Goal: Task Accomplishment & Management: Complete application form

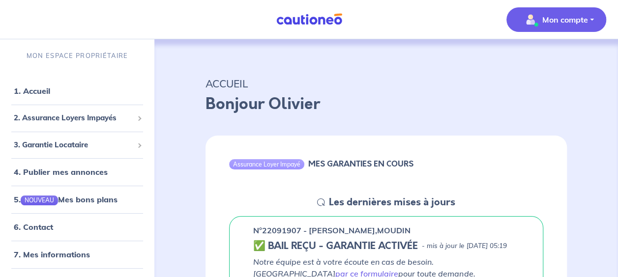
click at [586, 19] on p "Mon compte" at bounding box center [565, 20] width 46 height 12
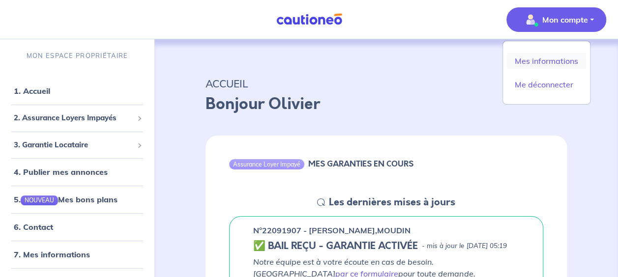
click at [565, 61] on link "Mes informations" at bounding box center [546, 61] width 79 height 16
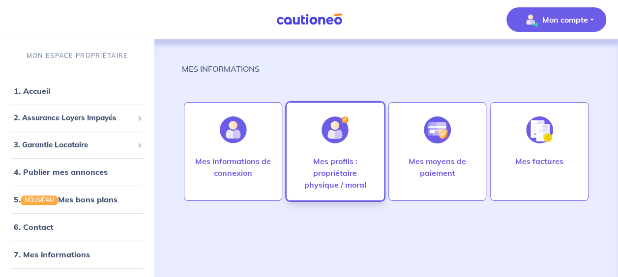
click at [351, 171] on p "Mes profils : propriétaire physique / moral" at bounding box center [335, 172] width 78 height 35
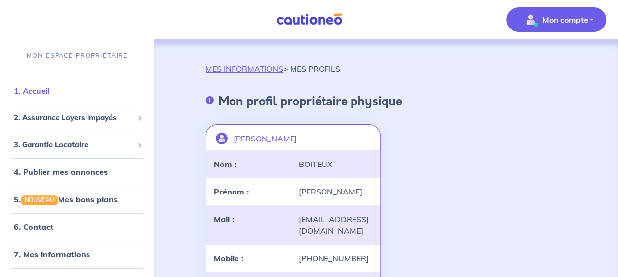
click at [35, 92] on link "1. Accueil" at bounding box center [32, 91] width 36 height 10
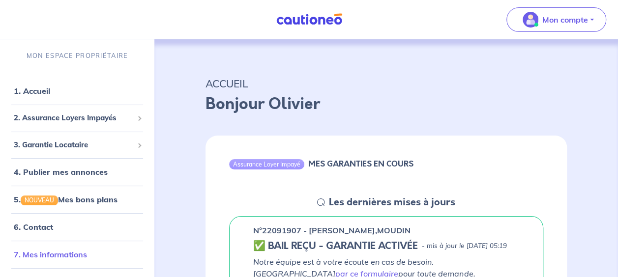
click at [41, 251] on link "7. Mes informations" at bounding box center [50, 255] width 73 height 10
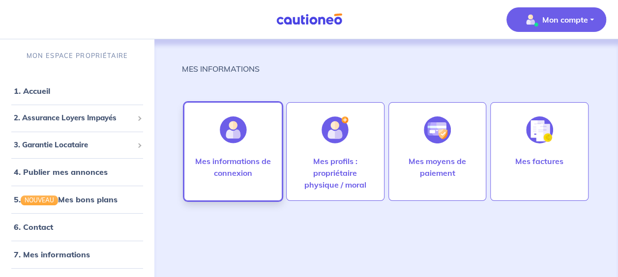
click at [253, 151] on div at bounding box center [233, 130] width 43 height 51
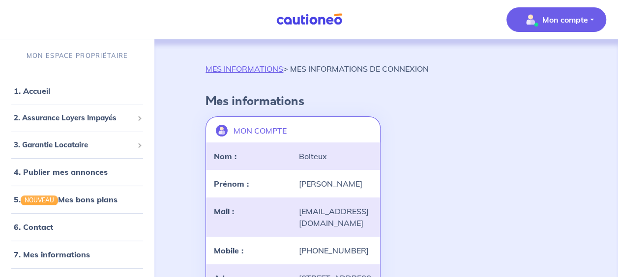
scroll to position [12, 0]
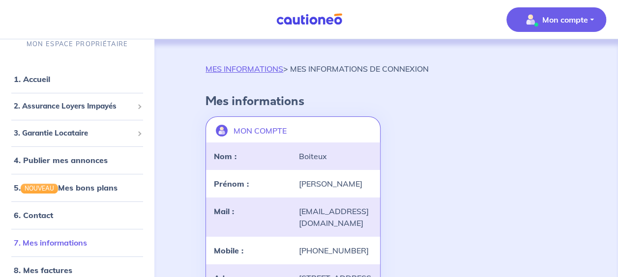
click at [53, 239] on link "7. Mes informations" at bounding box center [50, 243] width 73 height 10
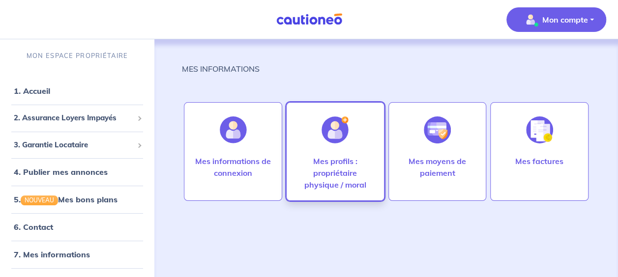
click at [320, 163] on p "Mes profils : propriétaire physique / moral" at bounding box center [335, 172] width 78 height 35
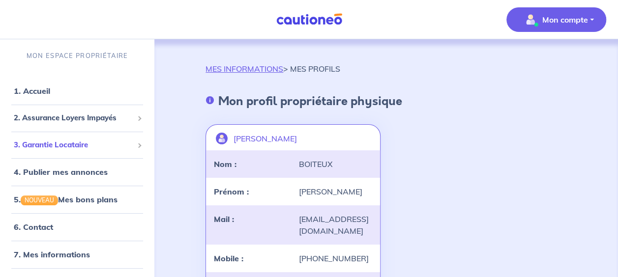
click at [46, 147] on span "3. Garantie Locataire" at bounding box center [73, 145] width 119 height 11
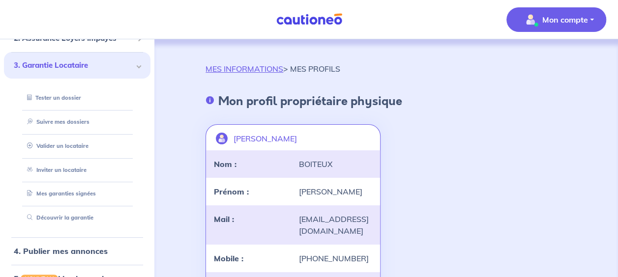
scroll to position [90, 0]
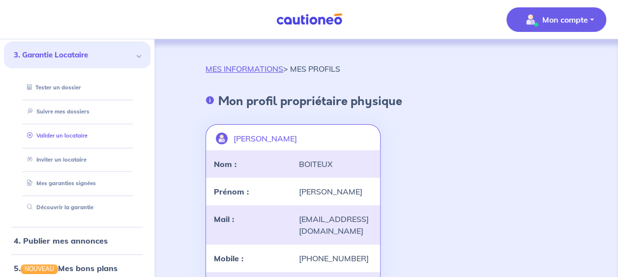
click at [61, 134] on link "Valider un locataire" at bounding box center [55, 135] width 64 height 7
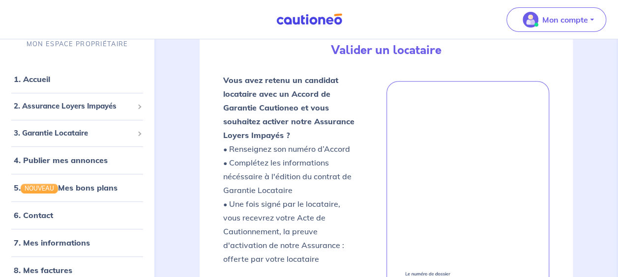
scroll to position [159, 0]
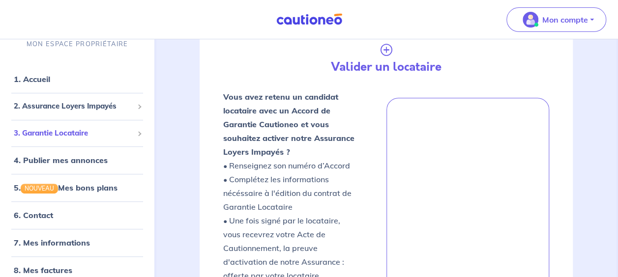
click at [63, 130] on span "3. Garantie Locataire" at bounding box center [73, 133] width 119 height 11
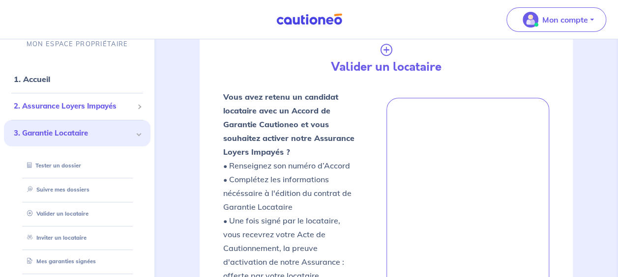
click at [58, 108] on span "2. Assurance Loyers Impayés" at bounding box center [73, 106] width 119 height 11
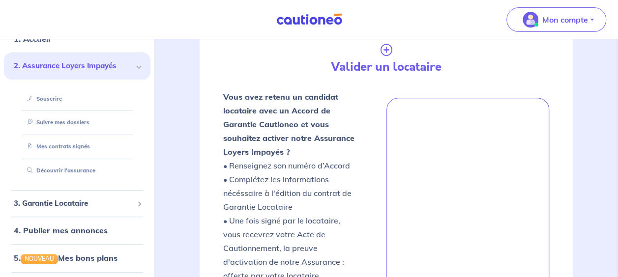
scroll to position [48, 0]
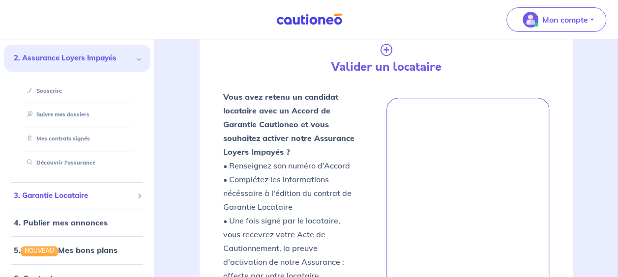
click at [83, 197] on span "3. Garantie Locataire" at bounding box center [73, 195] width 119 height 11
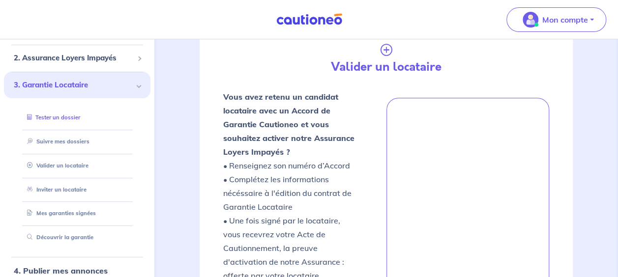
click at [57, 115] on link "Tester un dossier" at bounding box center [51, 118] width 57 height 7
click at [63, 115] on link "Tester un dossier" at bounding box center [51, 118] width 57 height 7
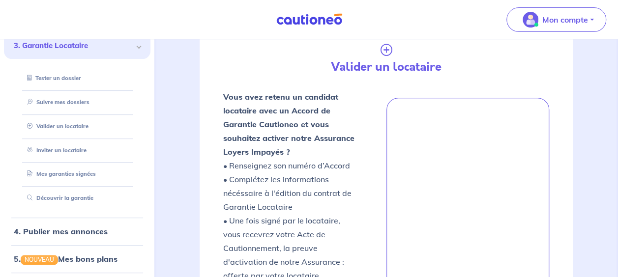
scroll to position [88, 0]
click at [54, 78] on link "Tester un dossier" at bounding box center [51, 78] width 57 height 7
click at [57, 126] on link "Valider un locataire" at bounding box center [55, 125] width 64 height 7
click at [67, 99] on link "Suivre mes dossiers" at bounding box center [55, 101] width 65 height 7
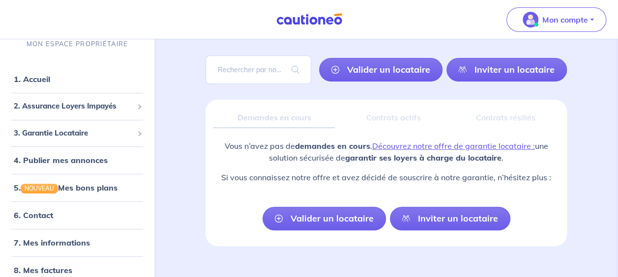
scroll to position [60, 0]
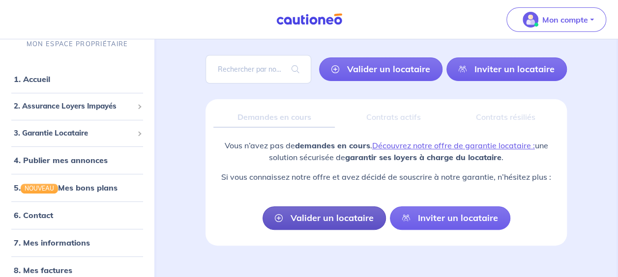
click at [350, 222] on link "Valider un locataire" at bounding box center [324, 218] width 123 height 24
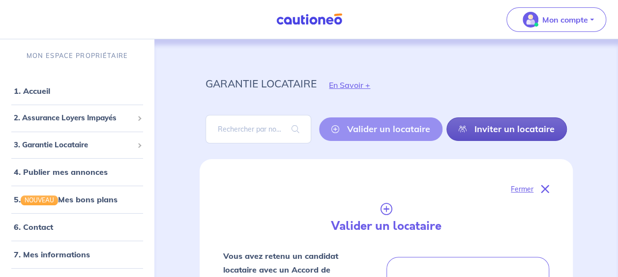
click at [535, 128] on link "Inviter un locataire" at bounding box center [506, 129] width 120 height 24
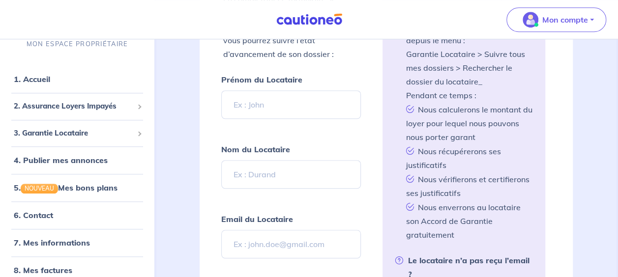
scroll to position [343, 0]
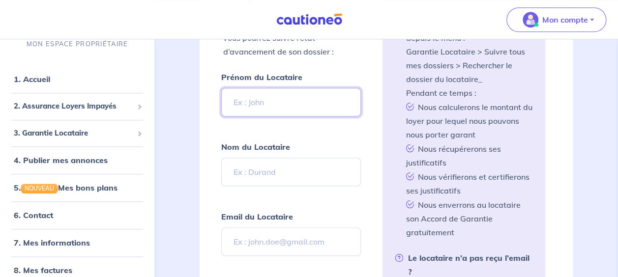
click at [252, 93] on input "Prénom du Locataire" at bounding box center [290, 102] width 139 height 29
type input "[PERSON_NAME]"
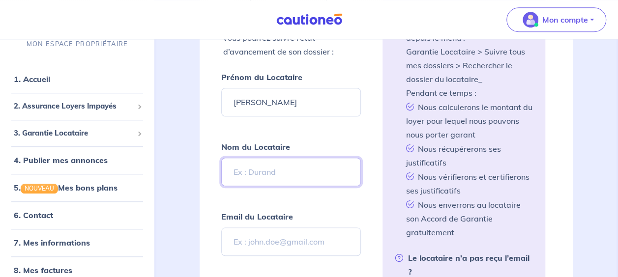
click at [243, 160] on input "Nom du Locataire" at bounding box center [290, 172] width 139 height 29
type input "GONCALVES"
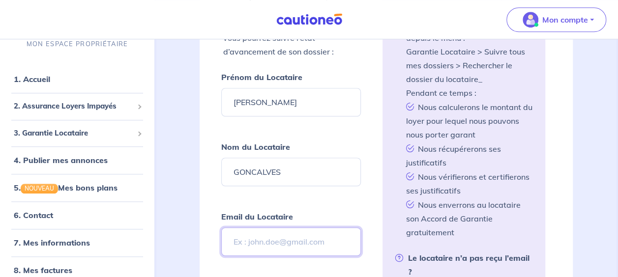
click at [248, 236] on input "Email du Locataire" at bounding box center [290, 242] width 139 height 29
click at [210, 228] on div "Fermer Inviter un locataire En complétant ce formulaire, le locataire recevra u…" at bounding box center [386, 170] width 373 height 707
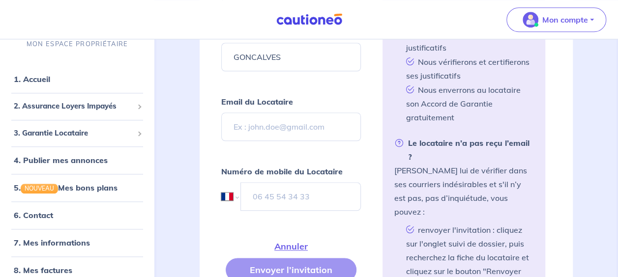
scroll to position [474, 0]
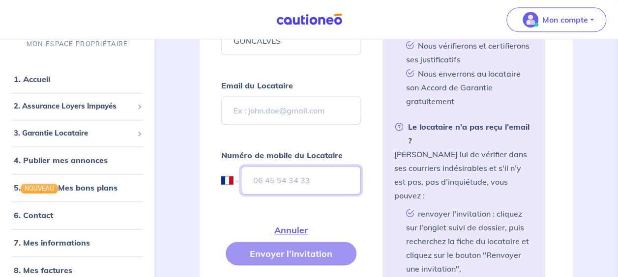
click at [275, 170] on input "tel" at bounding box center [300, 180] width 119 height 29
